Goal: Check status: Check status

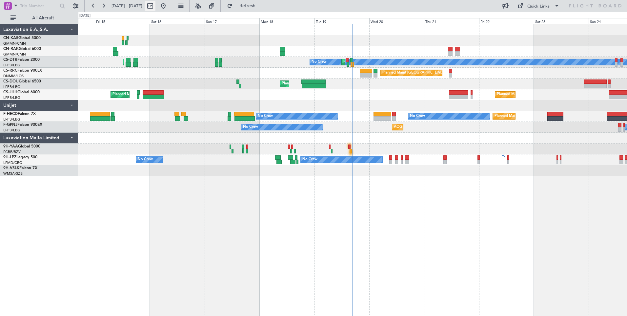
click at [156, 7] on button at bounding box center [150, 6] width 10 height 10
select select "8"
select select "2025"
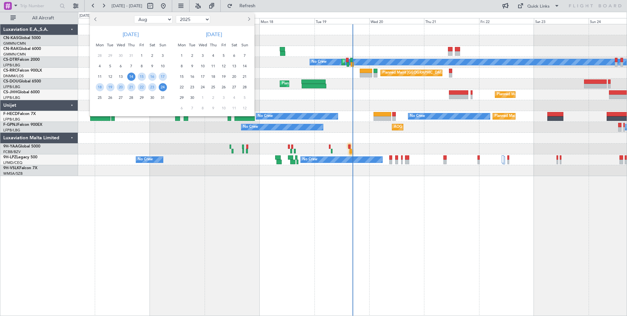
click at [130, 77] on span "14" at bounding box center [131, 77] width 8 height 8
click at [132, 98] on span "28" at bounding box center [131, 98] width 8 height 8
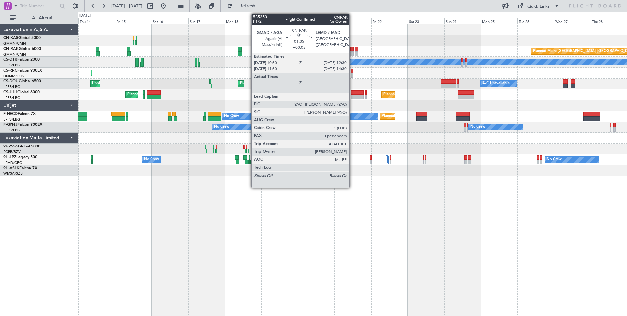
click at [352, 51] on div at bounding box center [351, 49] width 3 height 5
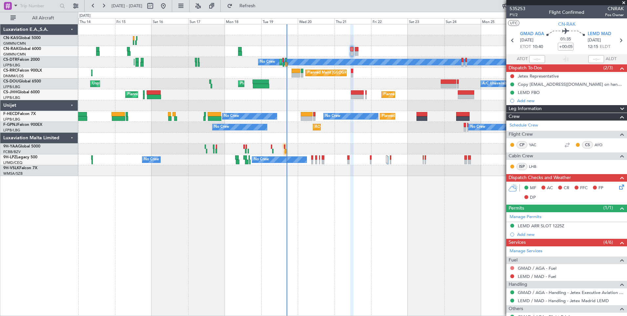
click at [512, 268] on button at bounding box center [513, 268] width 4 height 4
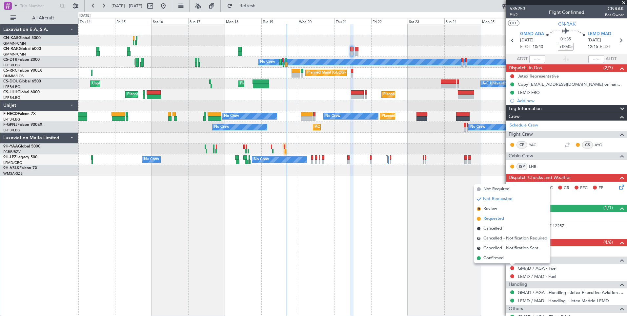
click at [485, 218] on span "Requested" at bounding box center [494, 218] width 21 height 7
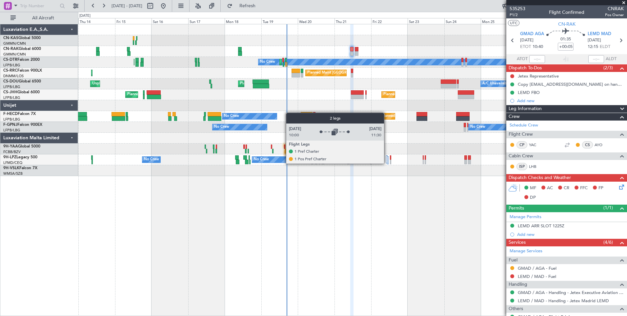
click at [387, 163] on div at bounding box center [386, 159] width 1 height 8
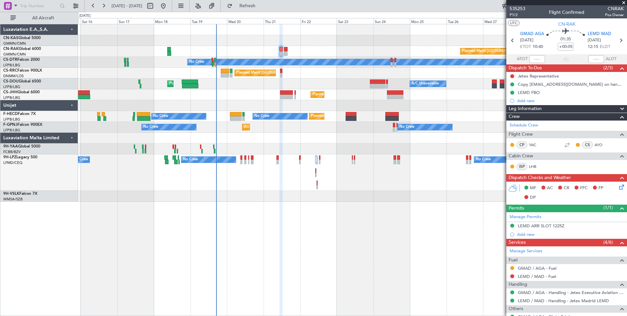
click at [288, 218] on div "Planned Maint [GEOGRAPHIC_DATA] ([GEOGRAPHIC_DATA]) Planned Maint Sofia No Crew…" at bounding box center [352, 170] width 549 height 292
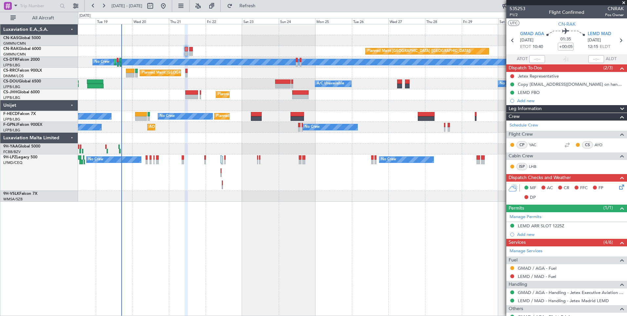
click at [374, 166] on div "No Crew No Crew No Crew No Crew" at bounding box center [352, 172] width 549 height 36
